Goal: Answer question/provide support

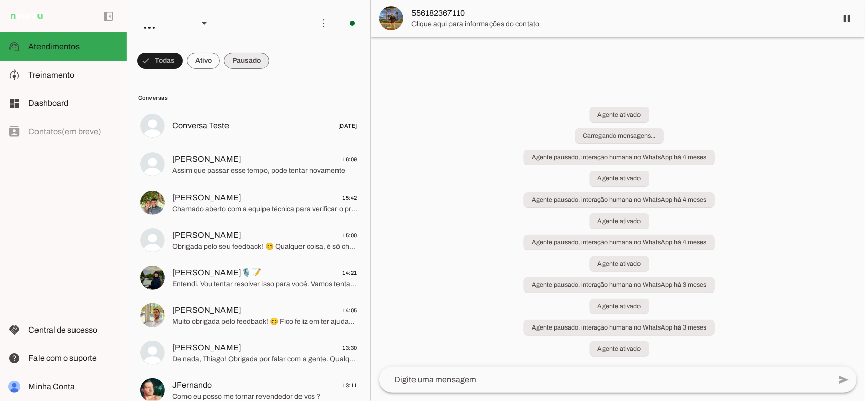
click at [254, 62] on span at bounding box center [246, 61] width 45 height 24
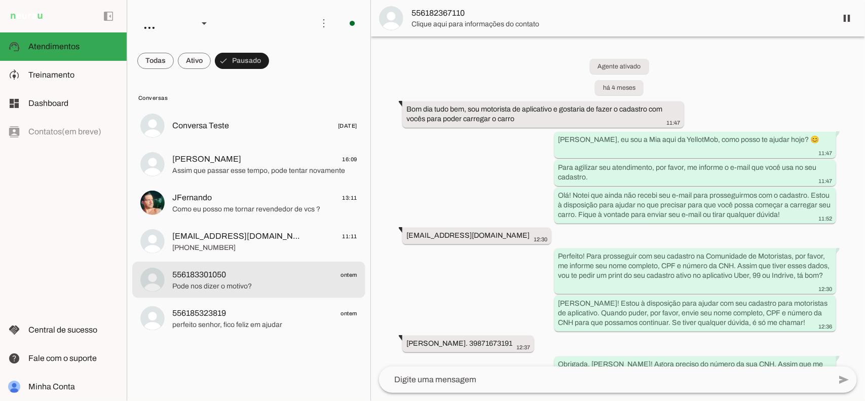
scroll to position [3056, 0]
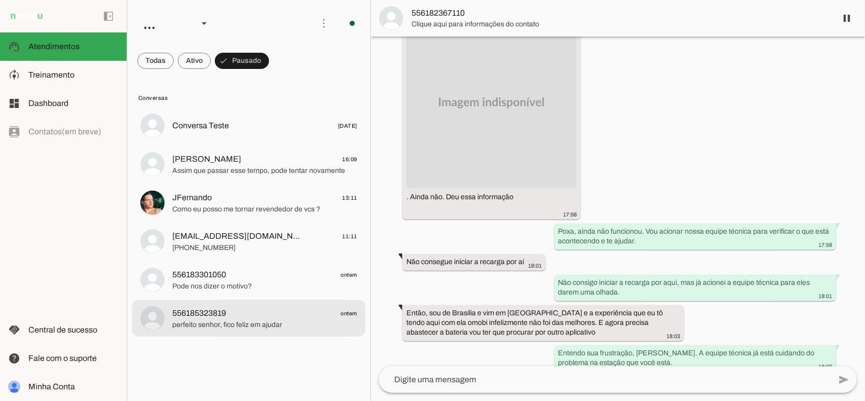
click at [269, 329] on span "perfeito senhor, fico feliz em ajudar" at bounding box center [264, 324] width 185 height 10
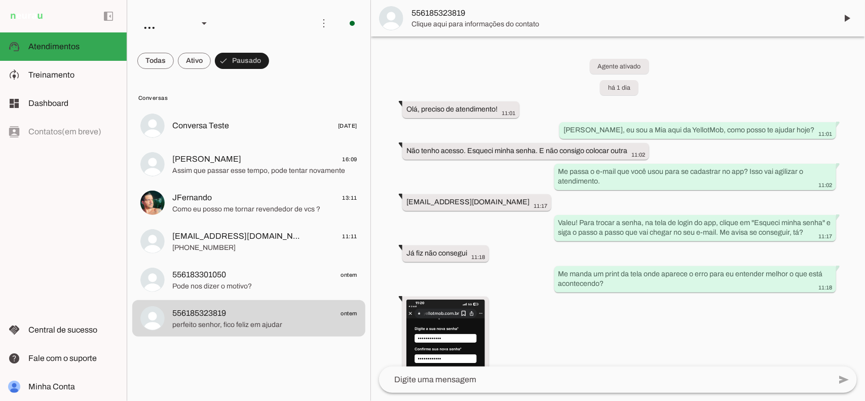
scroll to position [1936, 0]
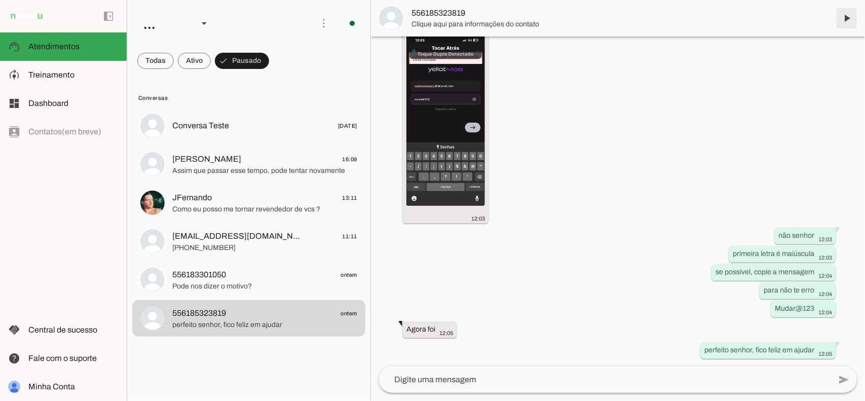
click at [842, 21] on span at bounding box center [846, 18] width 24 height 24
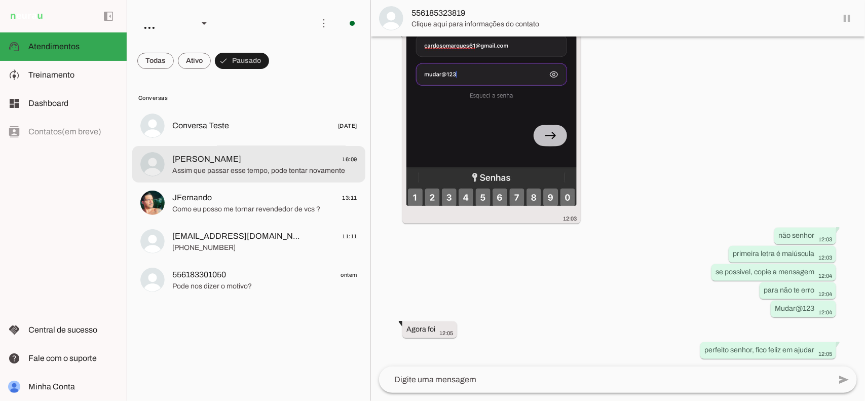
click at [249, 158] on span "[PERSON_NAME] 16:09" at bounding box center [264, 159] width 185 height 13
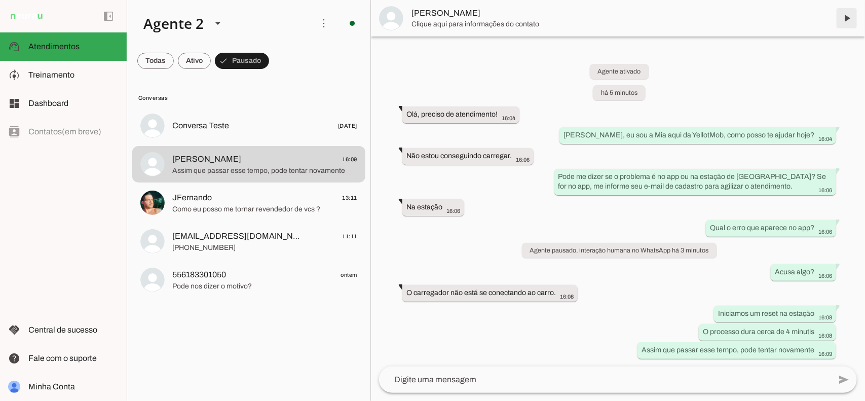
click at [846, 18] on span at bounding box center [846, 18] width 24 height 24
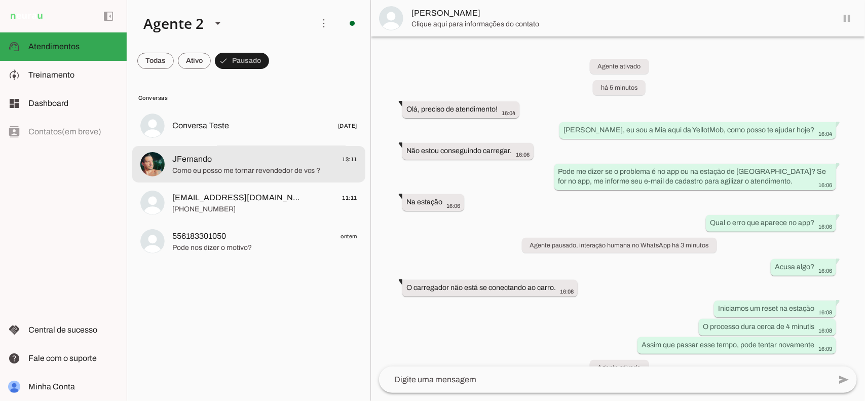
click at [257, 166] on span "Como eu posso me tornar revendedor de vcs ?" at bounding box center [264, 170] width 185 height 10
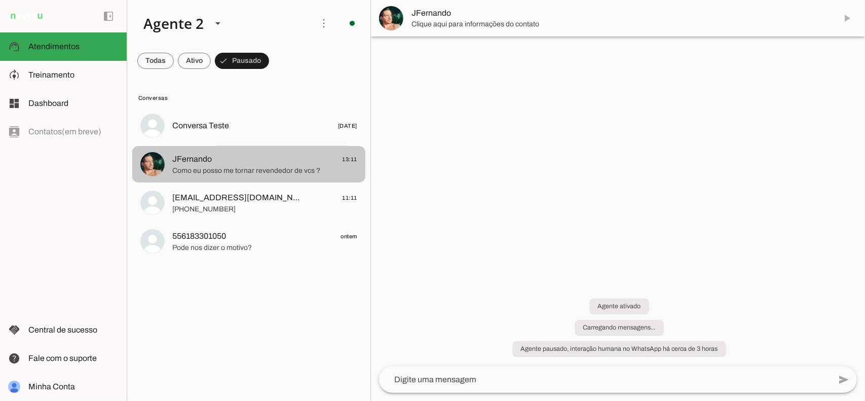
scroll to position [11, 0]
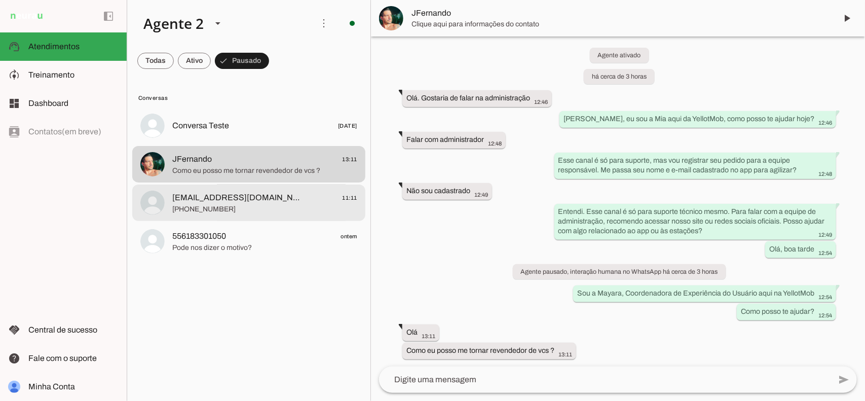
click at [273, 204] on span "[PHONE_NUMBER]" at bounding box center [264, 209] width 185 height 10
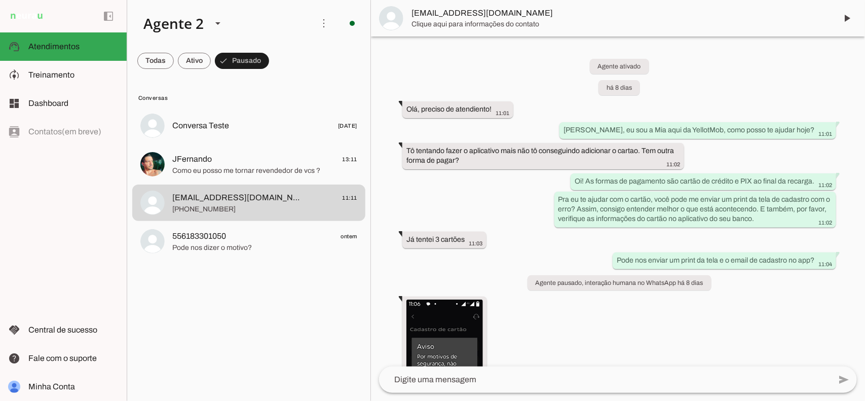
scroll to position [3408, 0]
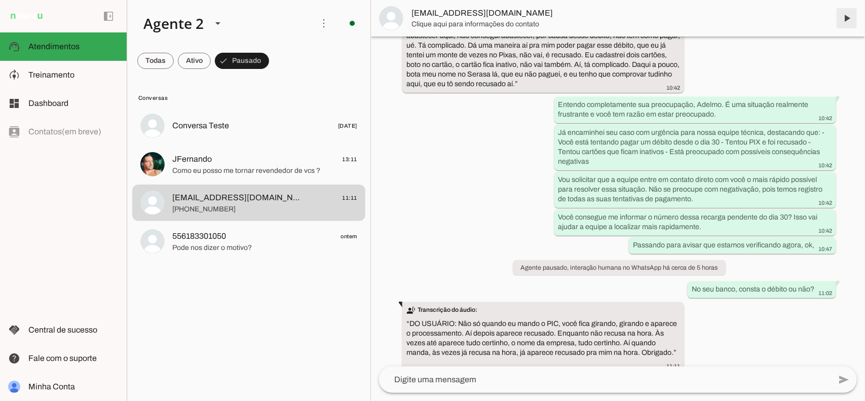
click at [847, 18] on span at bounding box center [846, 18] width 24 height 24
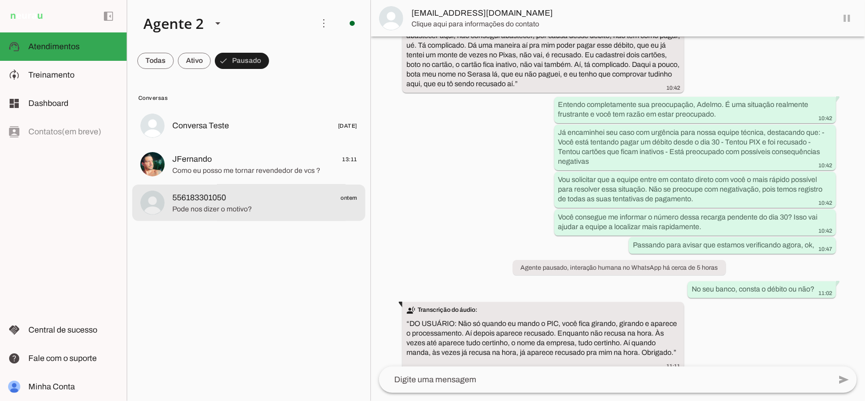
click at [241, 205] on span "Pode nos dizer o motivo?" at bounding box center [264, 209] width 185 height 10
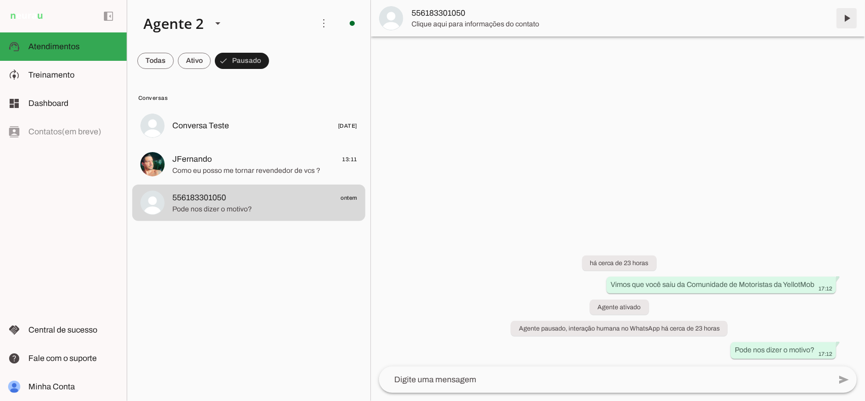
click at [845, 16] on span at bounding box center [846, 18] width 24 height 24
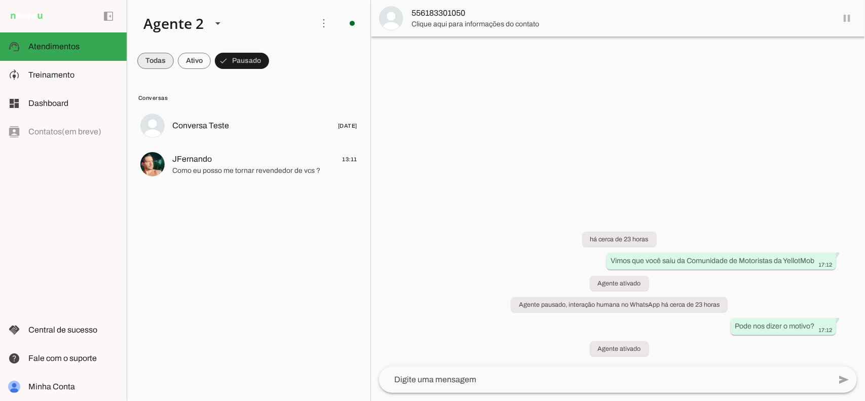
click at [155, 58] on span at bounding box center [155, 61] width 36 height 24
